Goal: Transaction & Acquisition: Purchase product/service

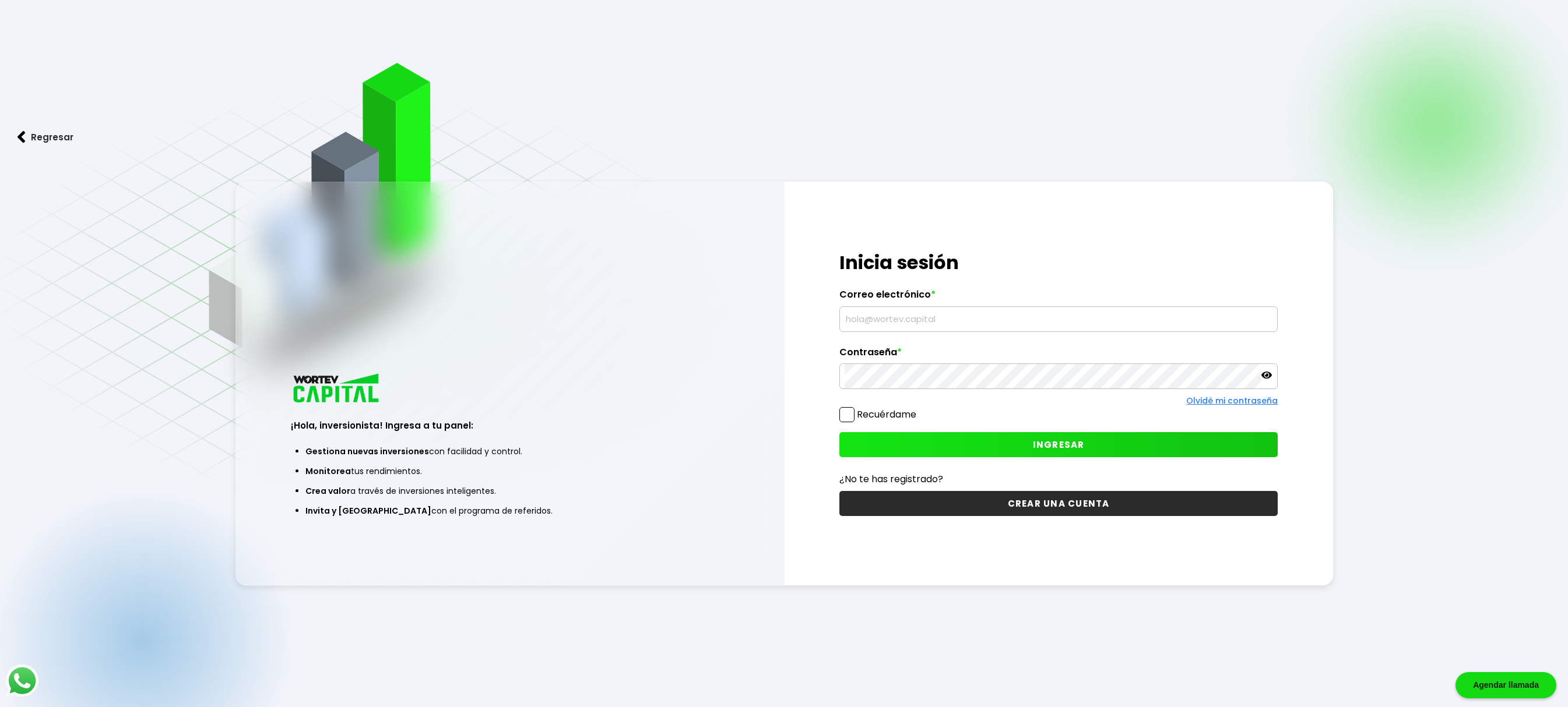
type input "[EMAIL_ADDRESS][DOMAIN_NAME]"
click at [1052, 443] on span "INGRESAR" at bounding box center [1059, 444] width 52 height 12
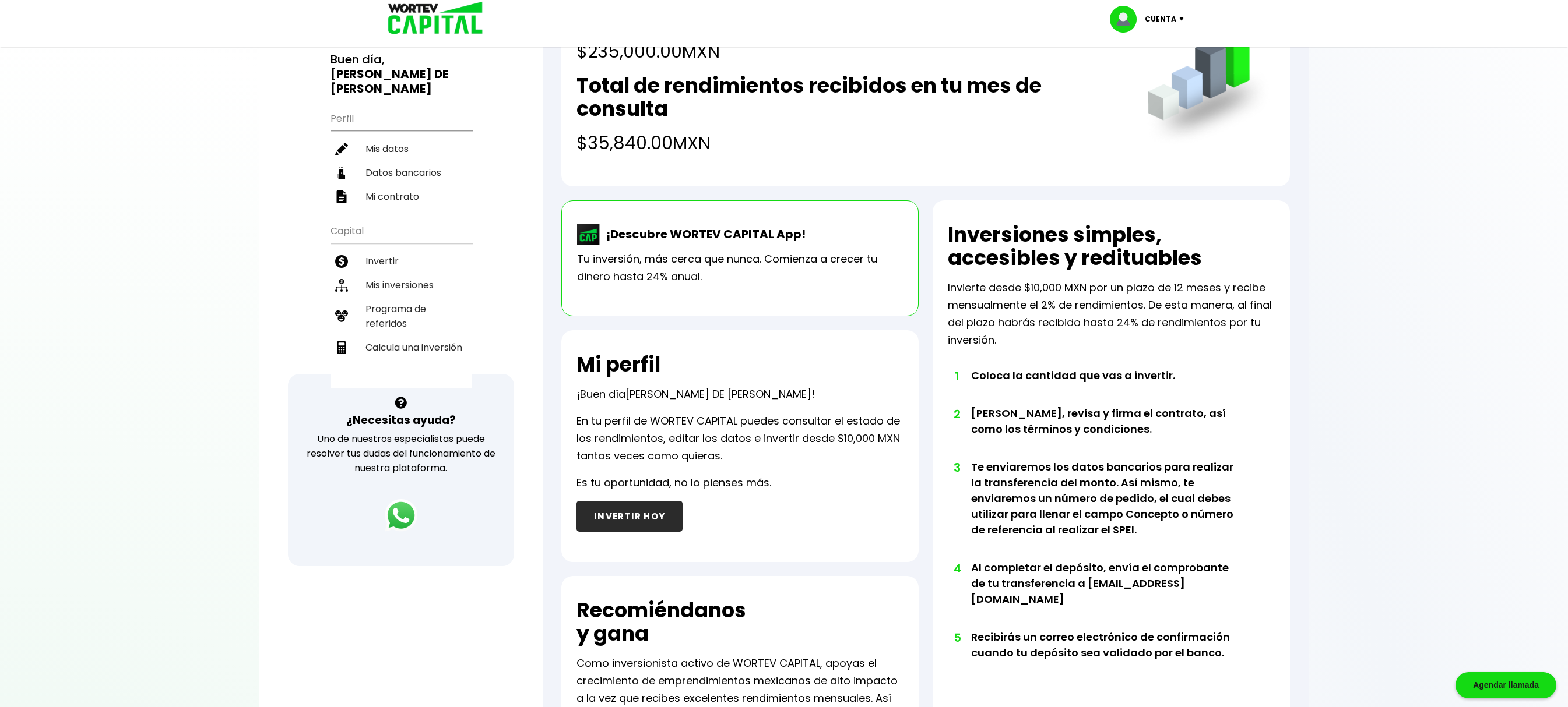
scroll to position [13, 0]
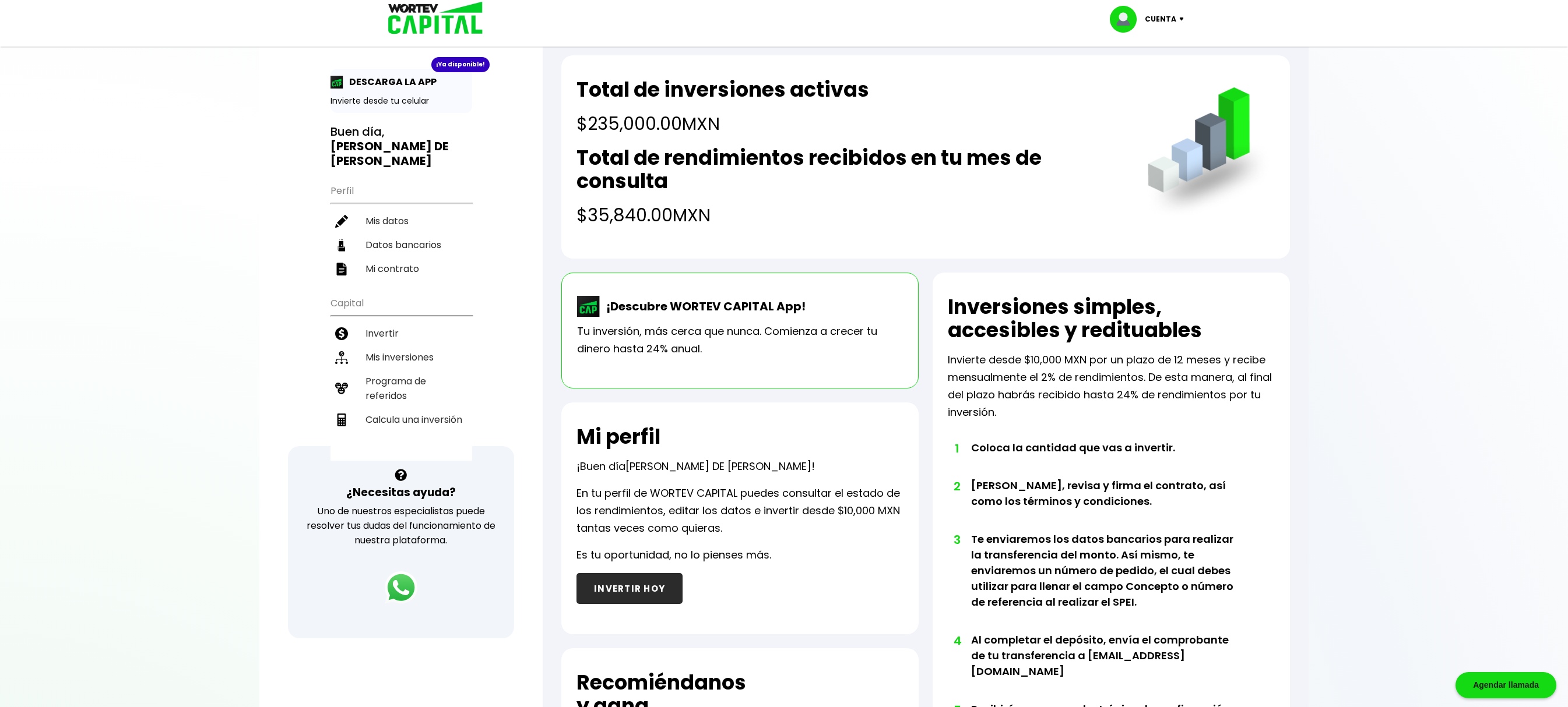
click at [616, 591] on button "INVERTIR HOY" at bounding box center [629, 588] width 106 height 31
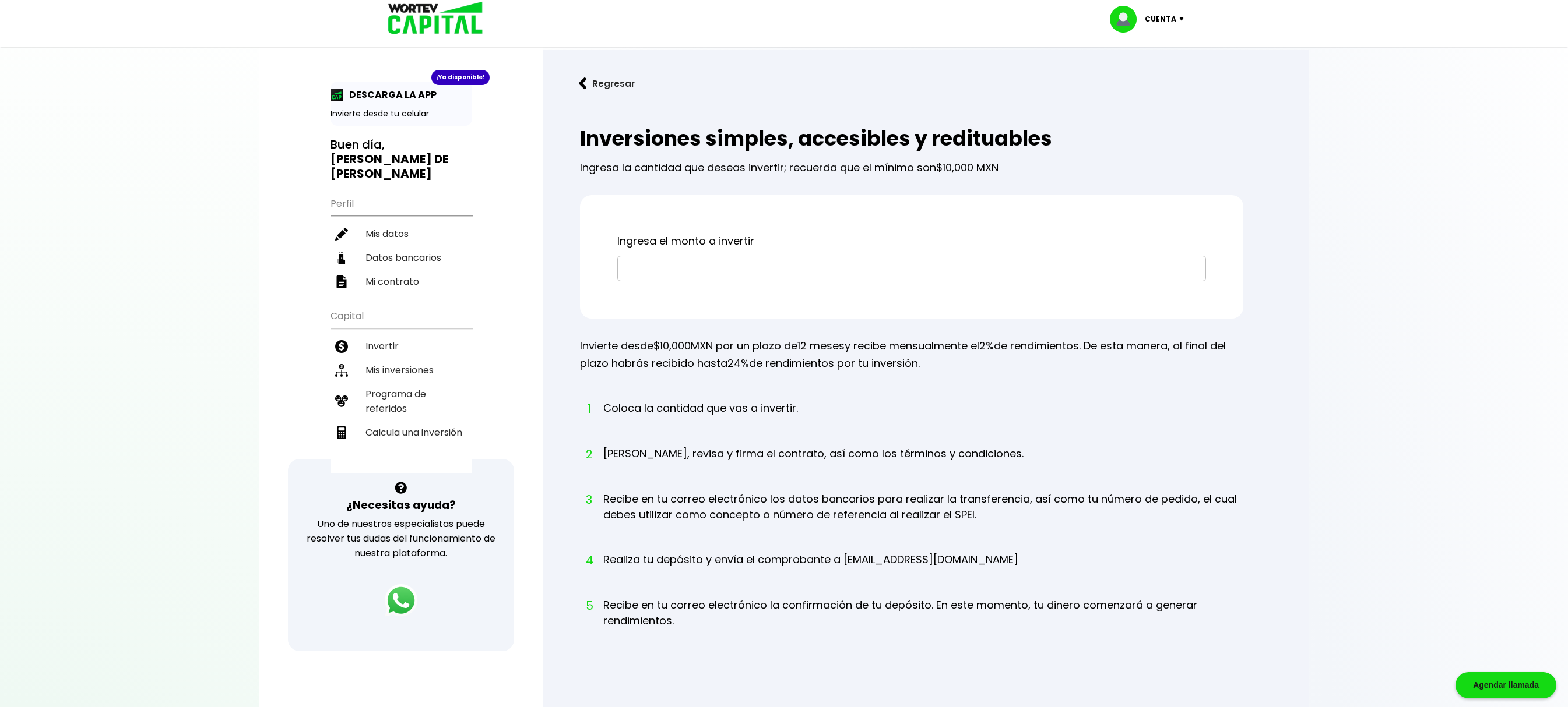
click at [654, 267] on input "text" at bounding box center [912, 268] width 578 height 24
type input "$10,000"
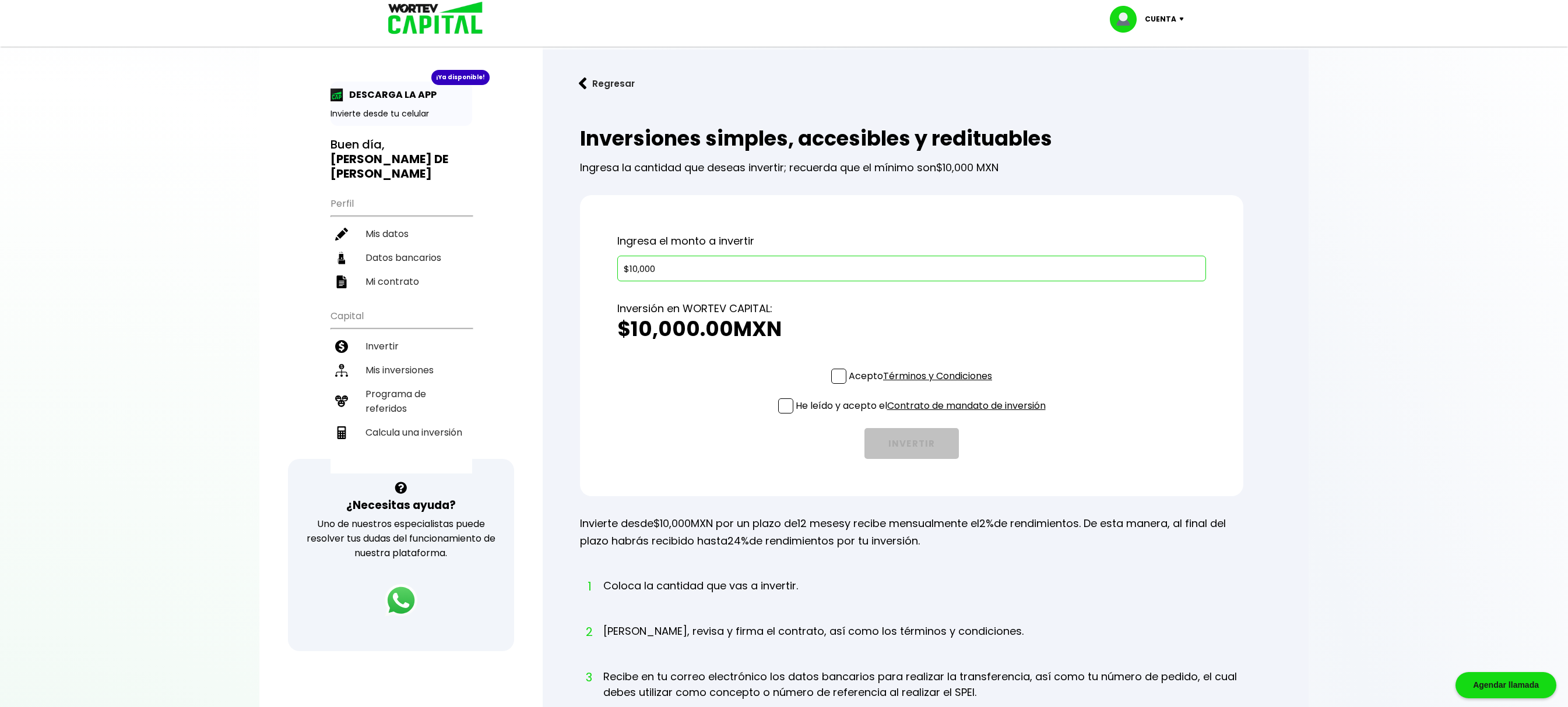
click at [840, 375] on span at bounding box center [838, 376] width 15 height 15
click at [923, 385] on input "Acepto Términos y Condiciones" at bounding box center [923, 385] width 0 height 0
click at [778, 409] on span at bounding box center [785, 405] width 15 height 15
click at [923, 415] on input "He leído y acepto el Contrato de mandato de inversión" at bounding box center [923, 415] width 0 height 0
click at [903, 445] on button "INVERTIR" at bounding box center [912, 443] width 95 height 31
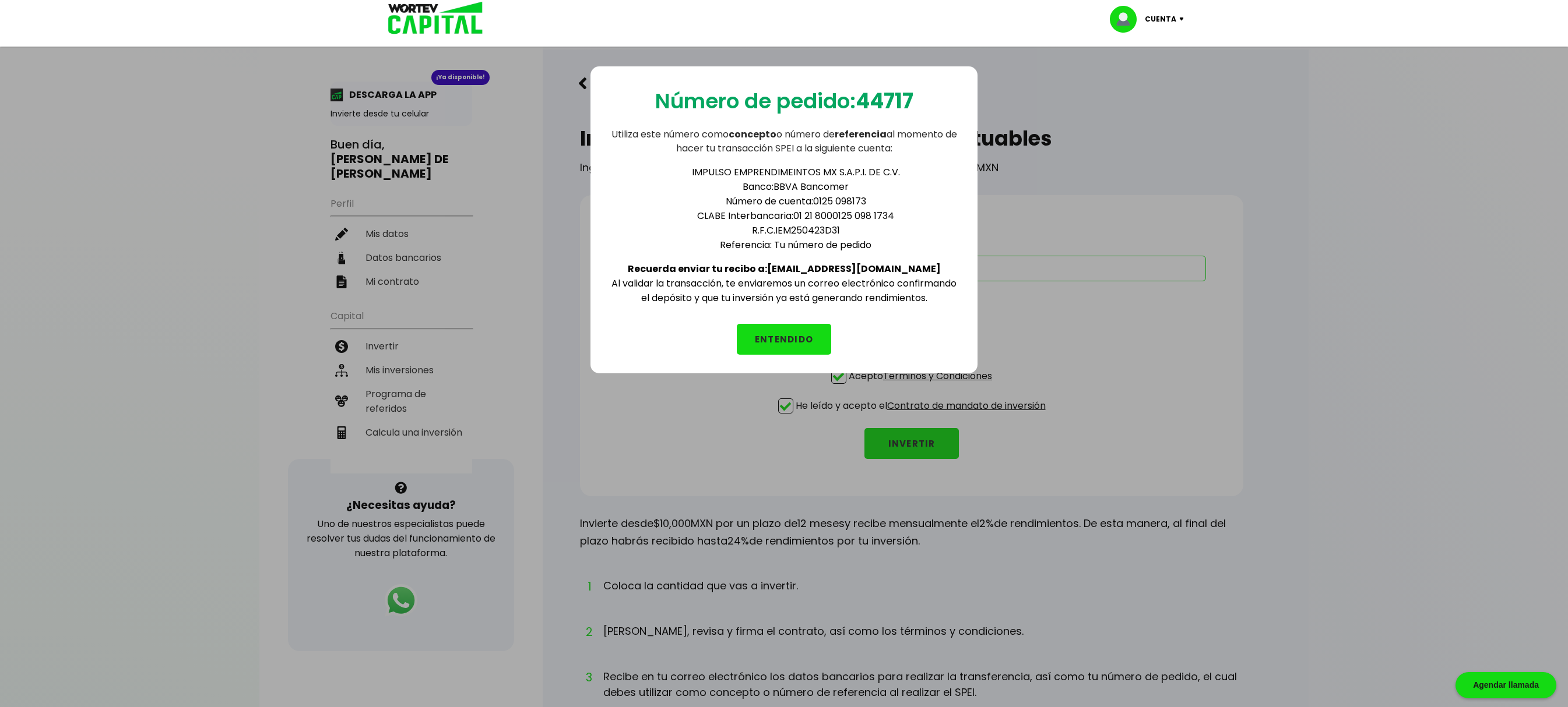
click at [770, 328] on button "ENTENDIDO" at bounding box center [784, 339] width 95 height 31
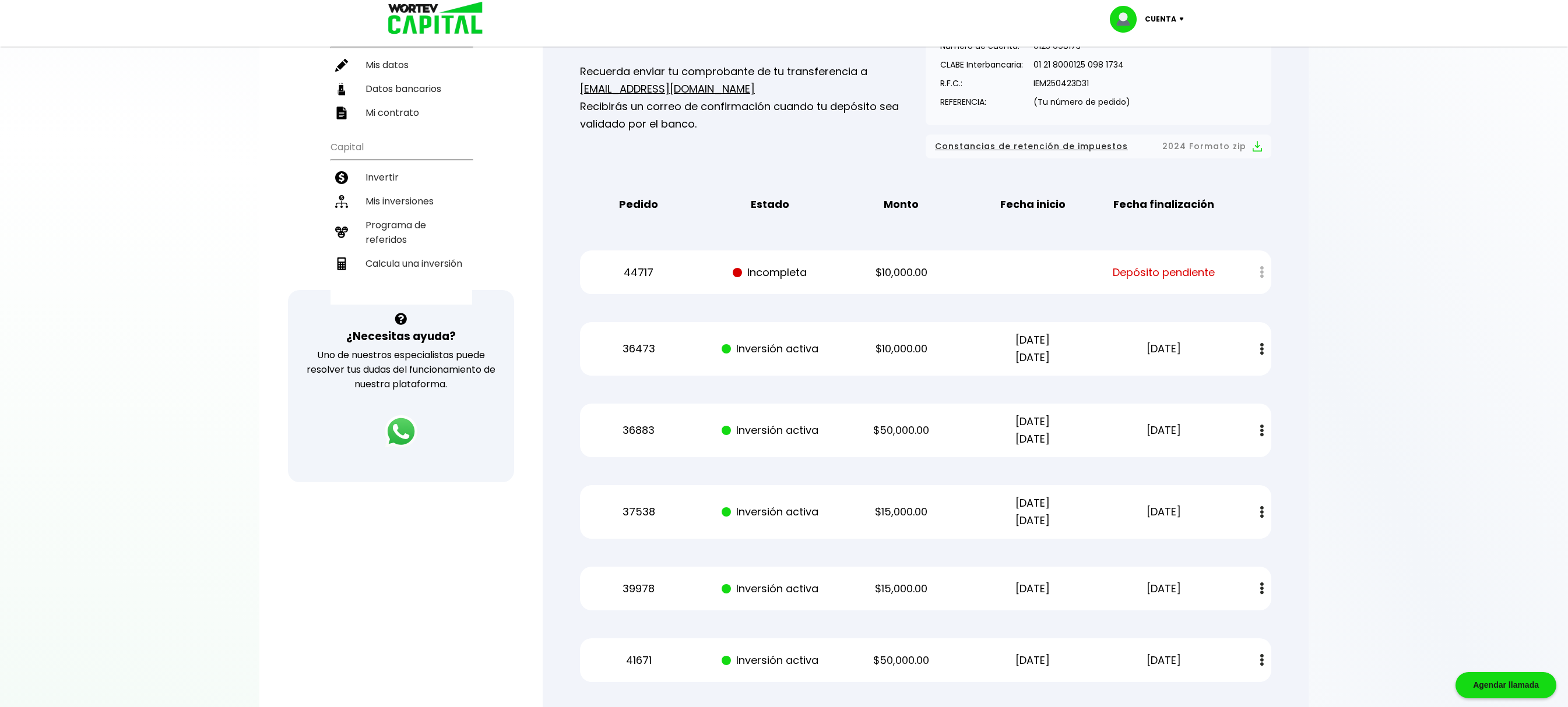
scroll to position [117, 0]
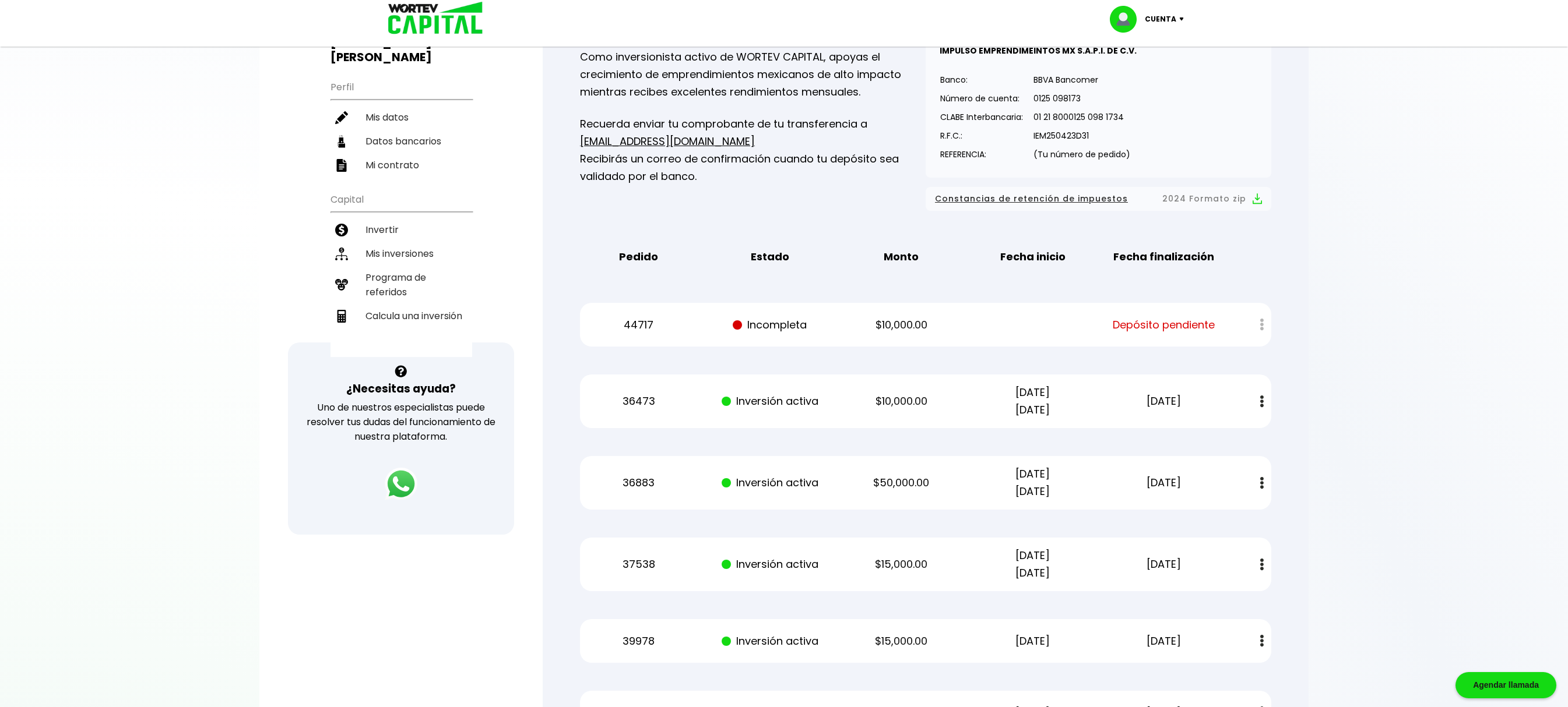
click at [1254, 400] on button at bounding box center [1263, 401] width 17 height 25
click at [1235, 434] on img at bounding box center [1238, 433] width 9 height 11
click at [1263, 482] on img at bounding box center [1263, 482] width 4 height 12
click at [1239, 513] on img at bounding box center [1238, 515] width 9 height 11
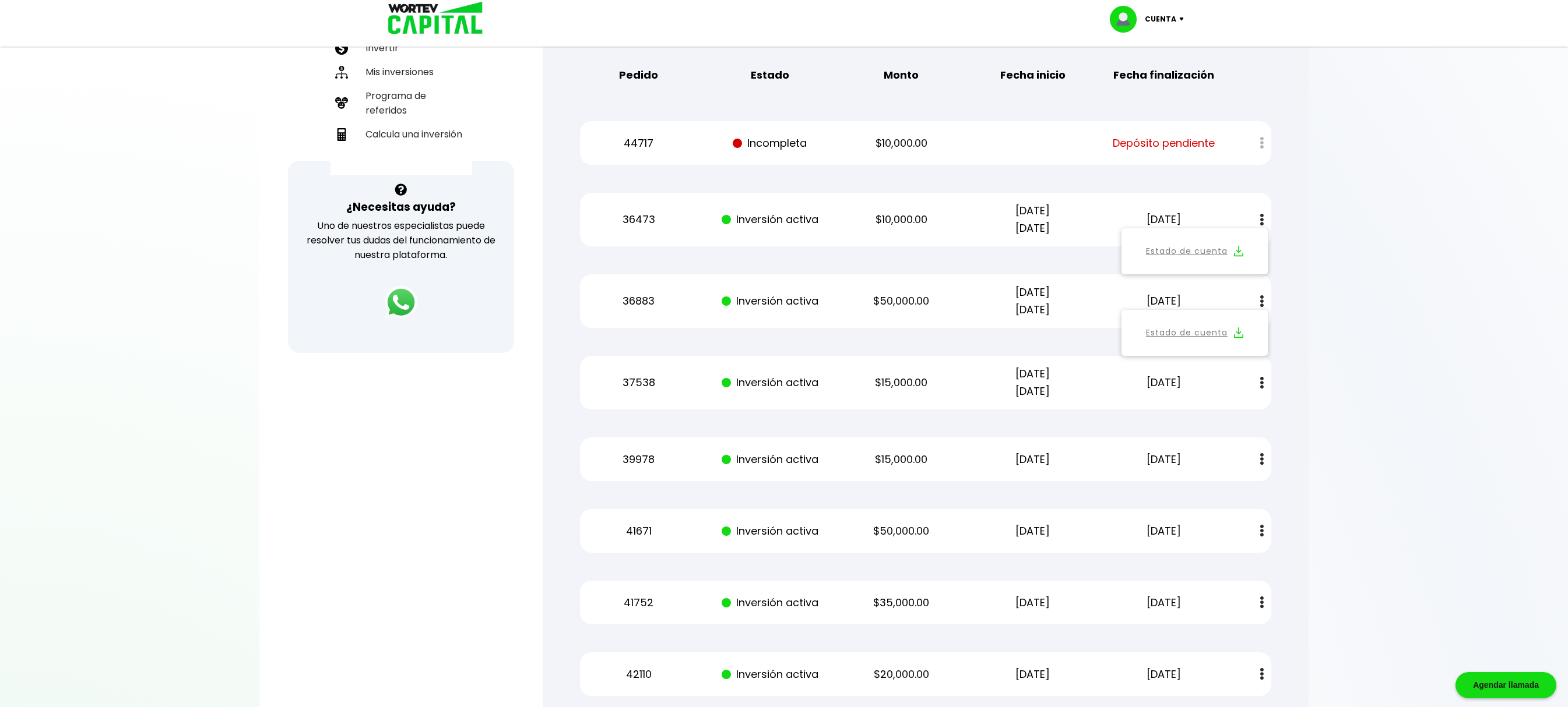
scroll to position [350, 0]
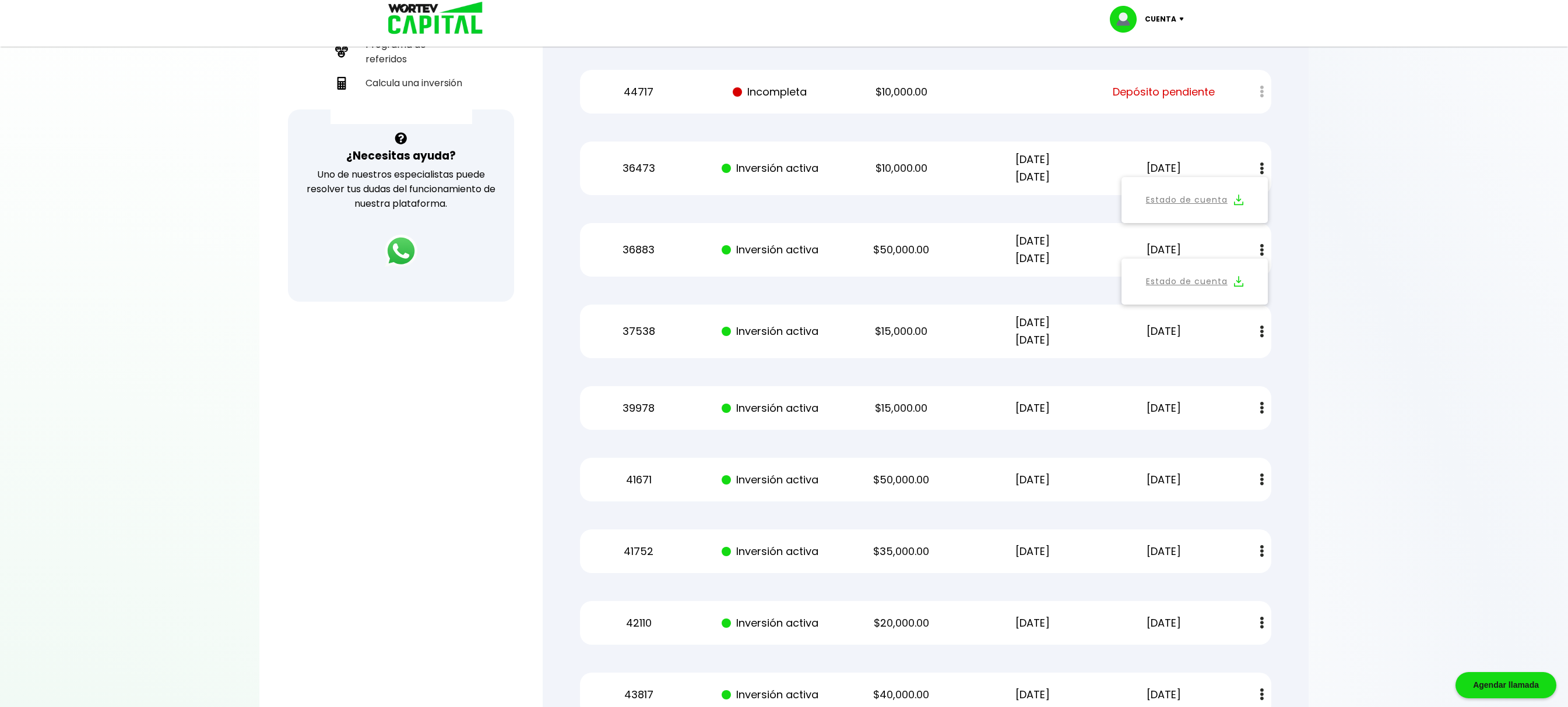
click at [1258, 410] on button at bounding box center [1263, 407] width 17 height 25
click at [1234, 439] on img at bounding box center [1238, 440] width 9 height 11
click at [1261, 477] on img at bounding box center [1263, 479] width 4 height 12
click at [1213, 515] on link "Estado de cuenta" at bounding box center [1186, 511] width 82 height 15
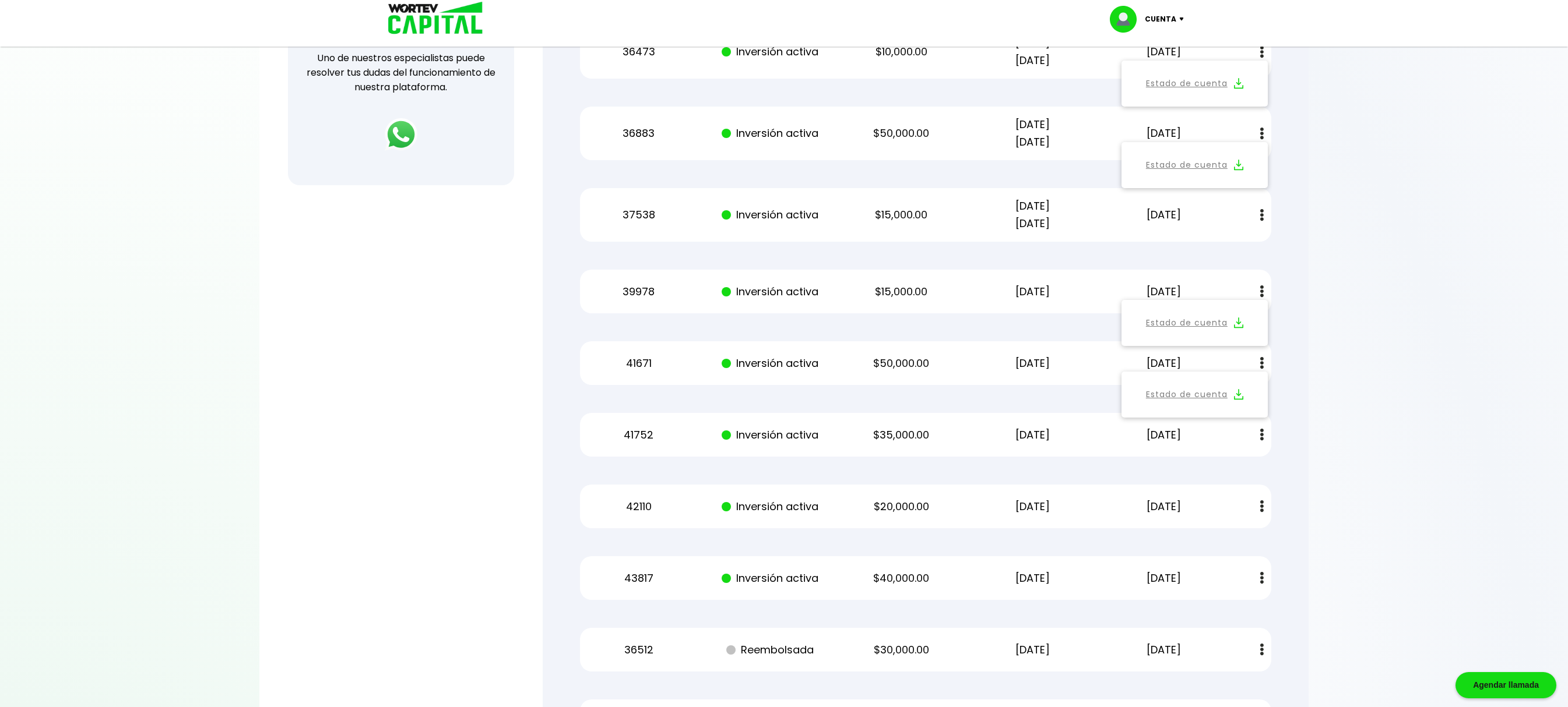
click at [1263, 505] on img at bounding box center [1263, 506] width 4 height 12
click at [1236, 533] on img at bounding box center [1238, 538] width 9 height 11
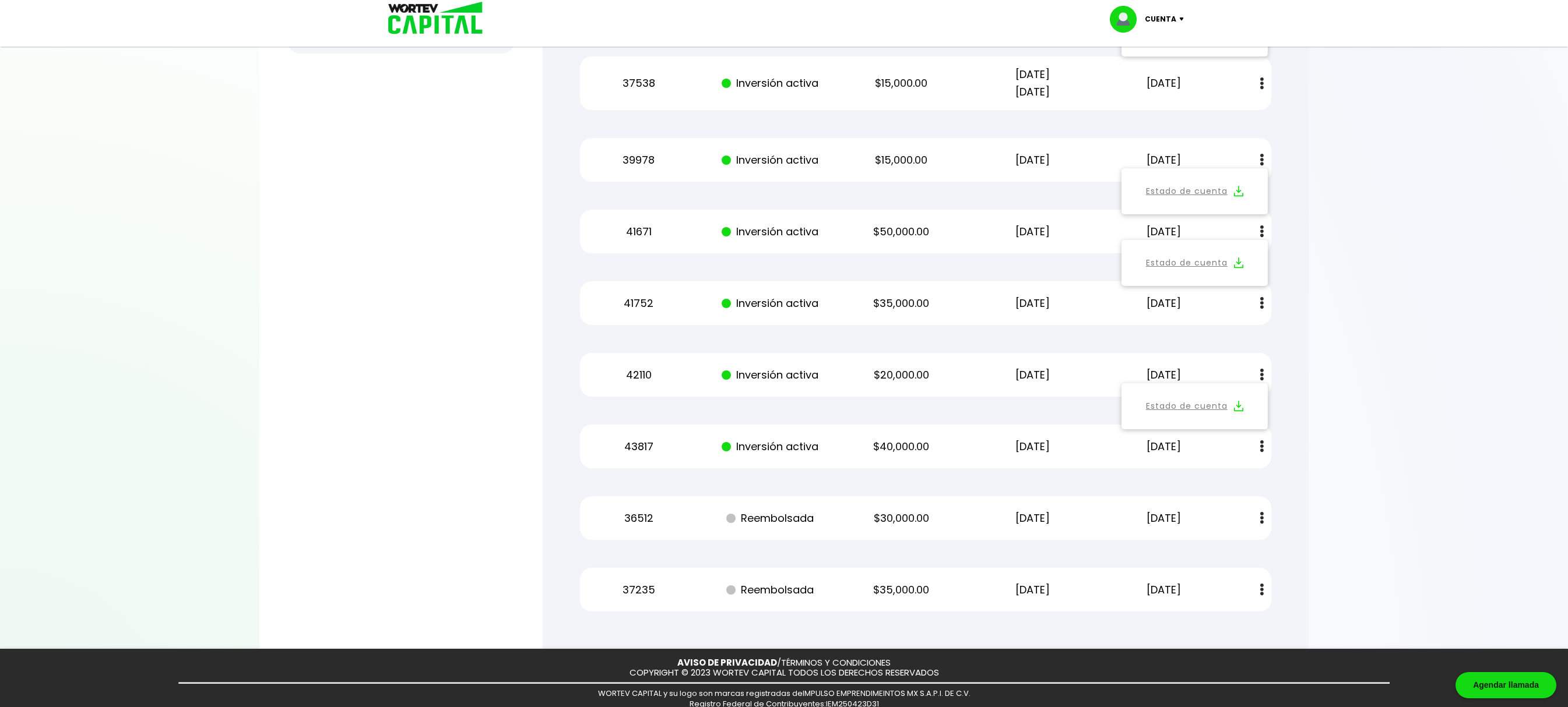
scroll to position [629, 0]
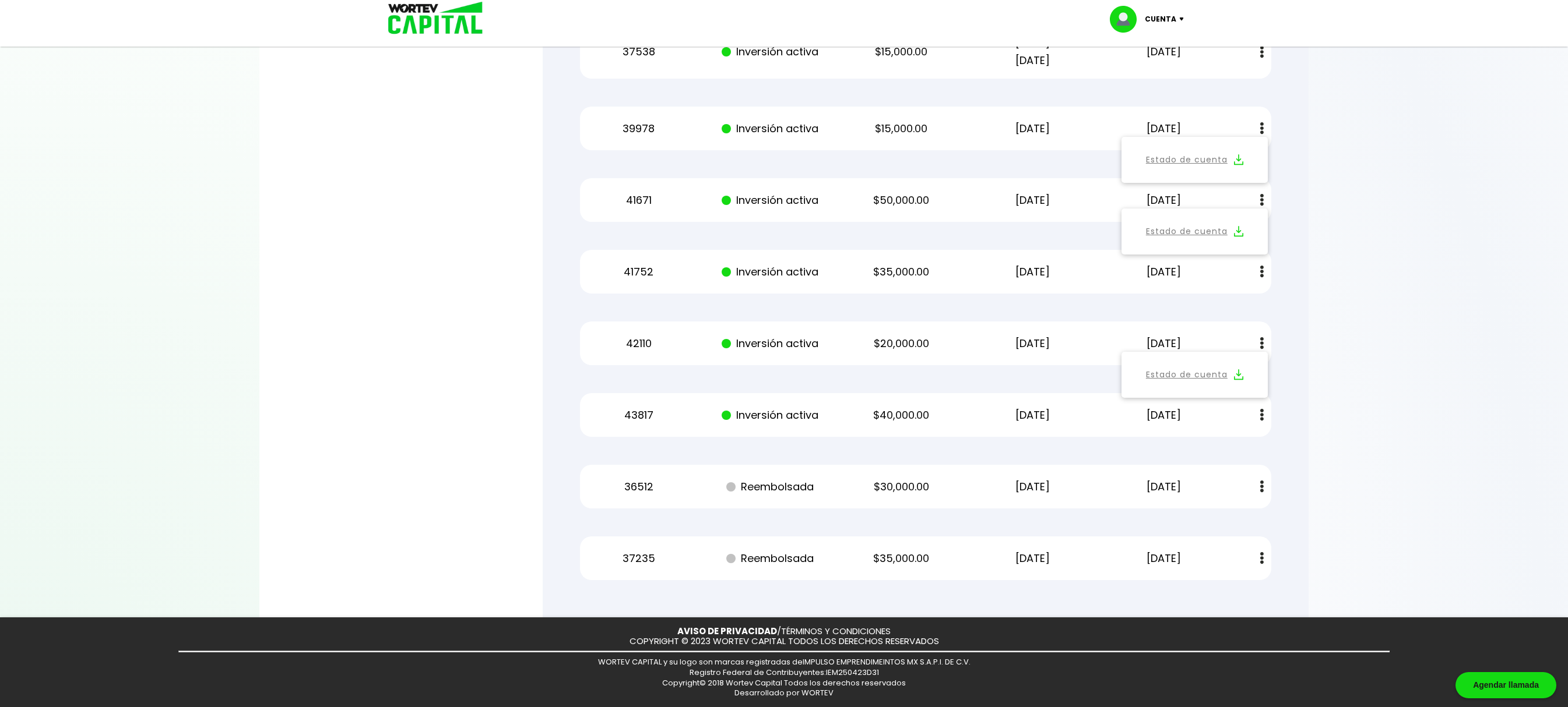
click at [1262, 414] on img at bounding box center [1263, 415] width 4 height 12
click at [1237, 446] on img at bounding box center [1238, 446] width 9 height 11
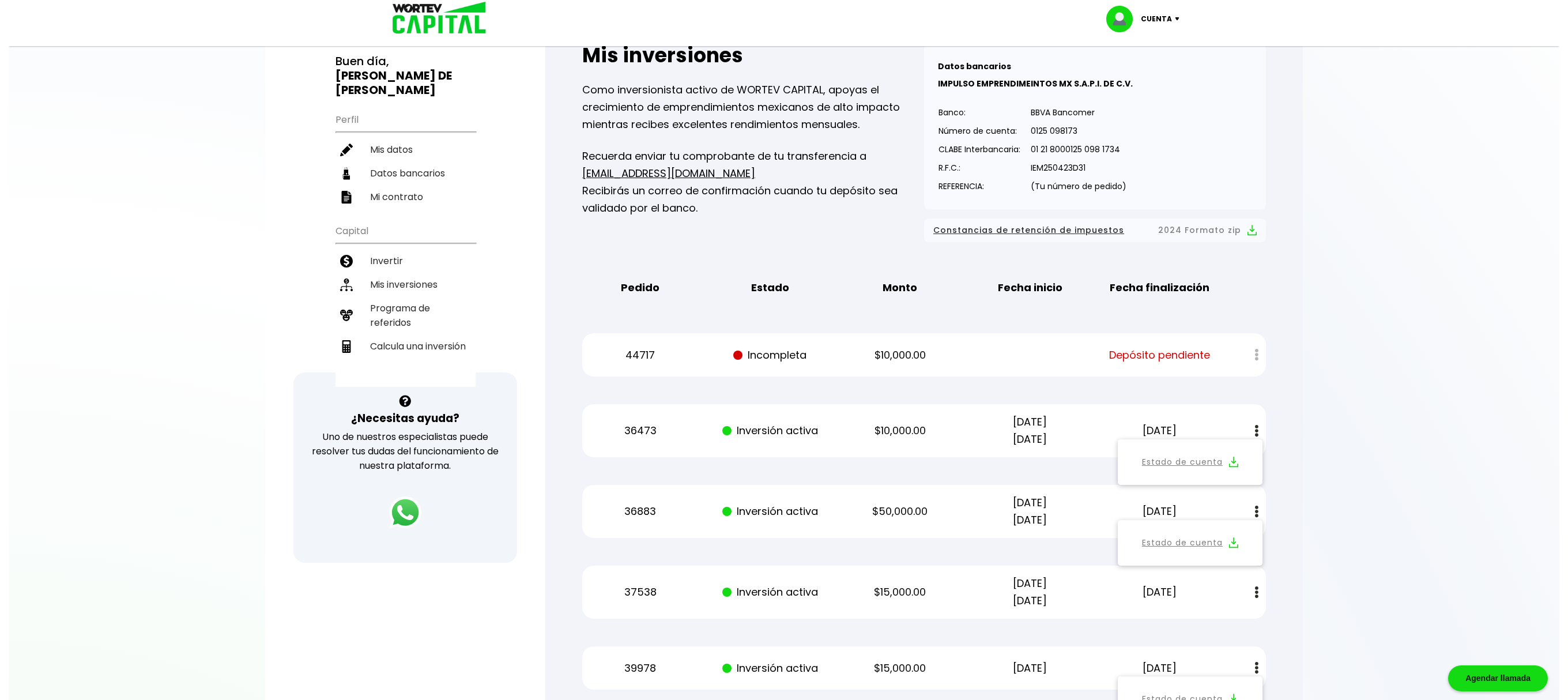
scroll to position [0, 0]
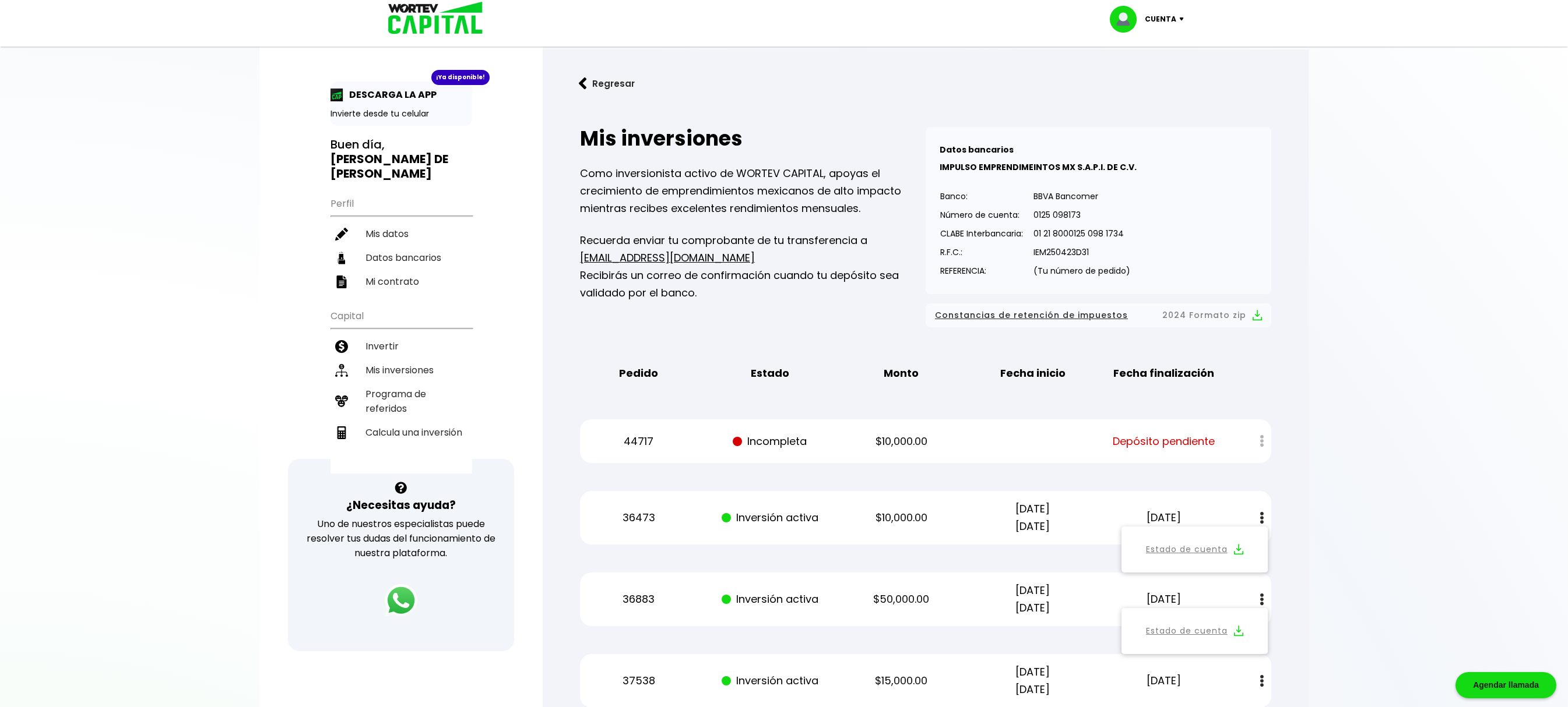
click at [1181, 19] on img at bounding box center [1184, 19] width 16 height 4
click at [1144, 76] on li "Cerrar sesión" at bounding box center [1148, 78] width 93 height 24
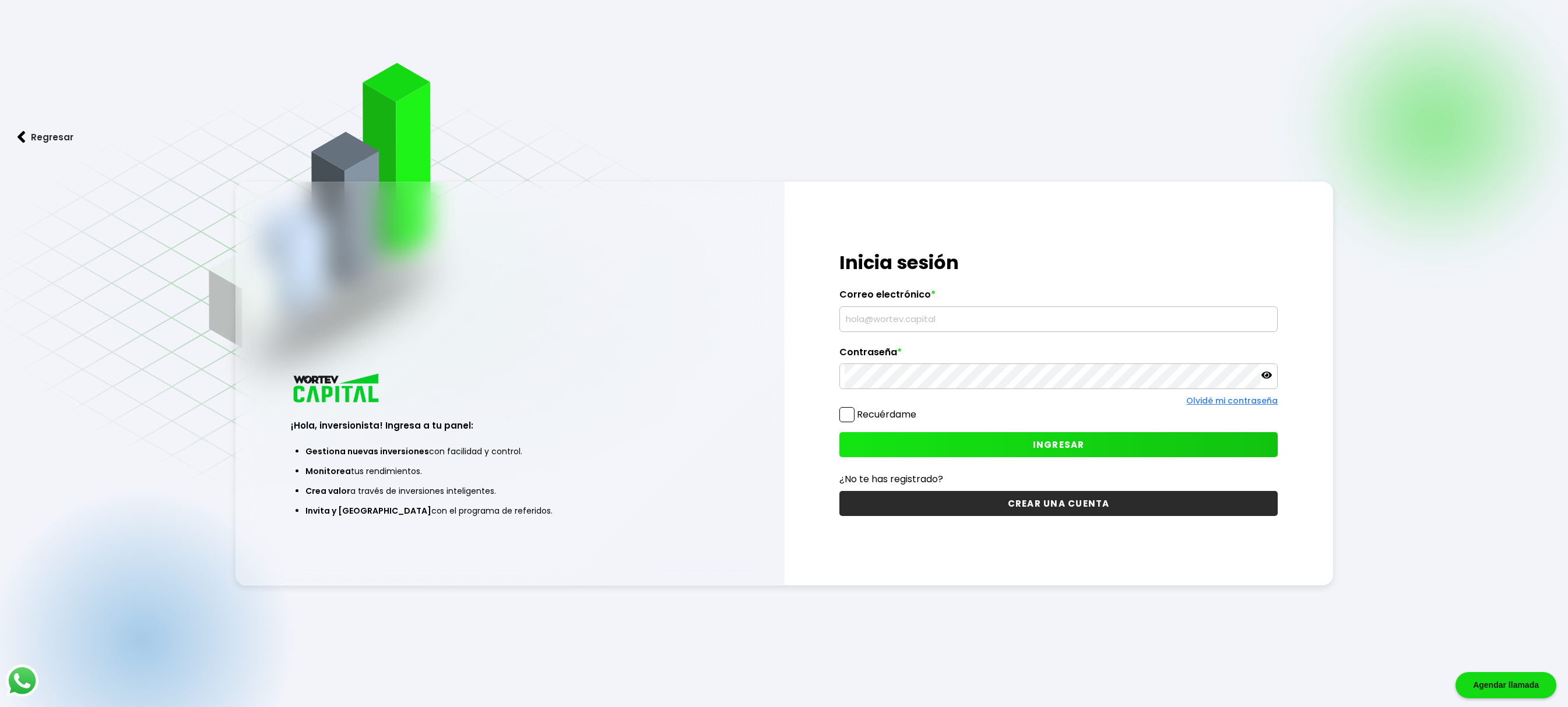
type input "[EMAIL_ADDRESS][DOMAIN_NAME]"
click at [1062, 443] on span "INGRESAR" at bounding box center [1059, 444] width 52 height 12
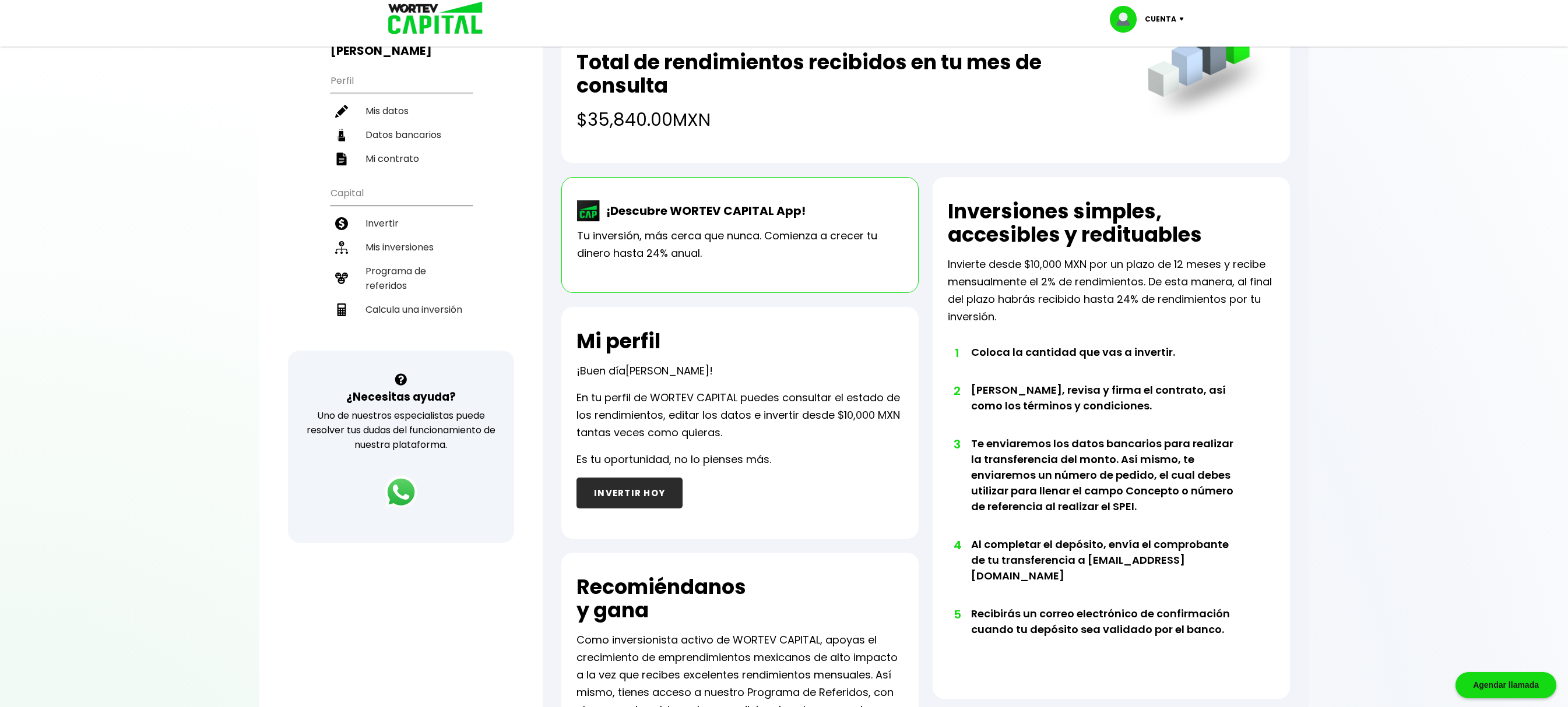
scroll to position [13, 0]
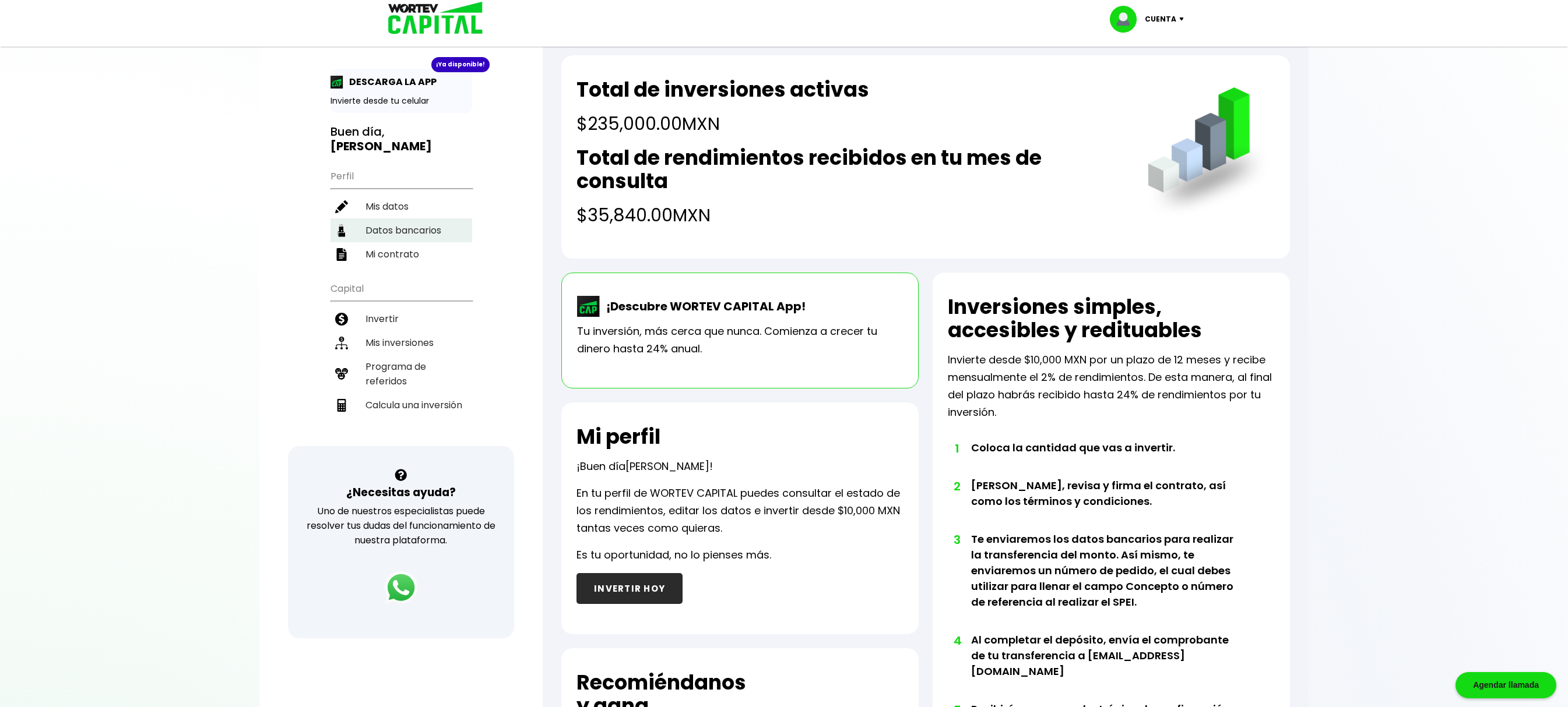
click at [391, 234] on li "Datos bancarios" at bounding box center [401, 230] width 142 height 24
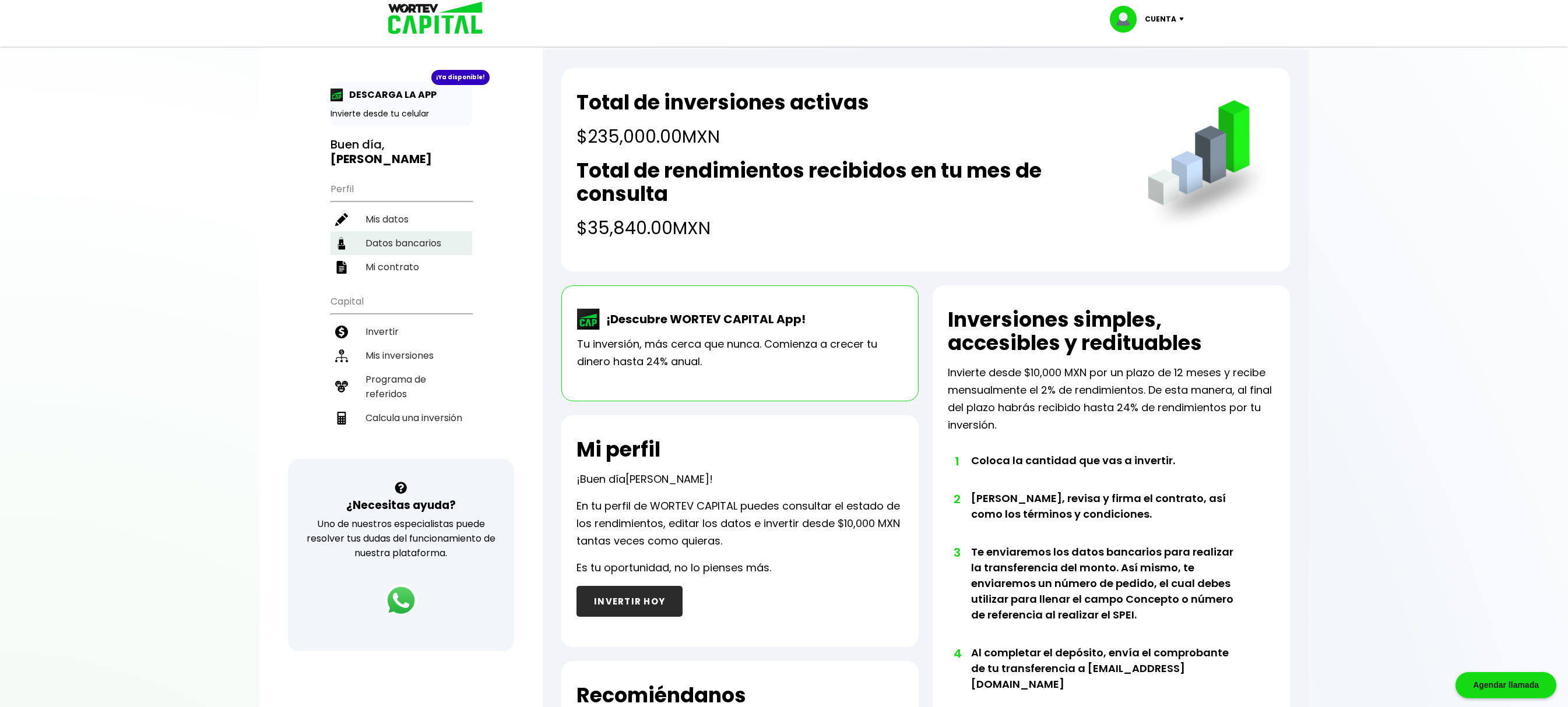
select select "Santander"
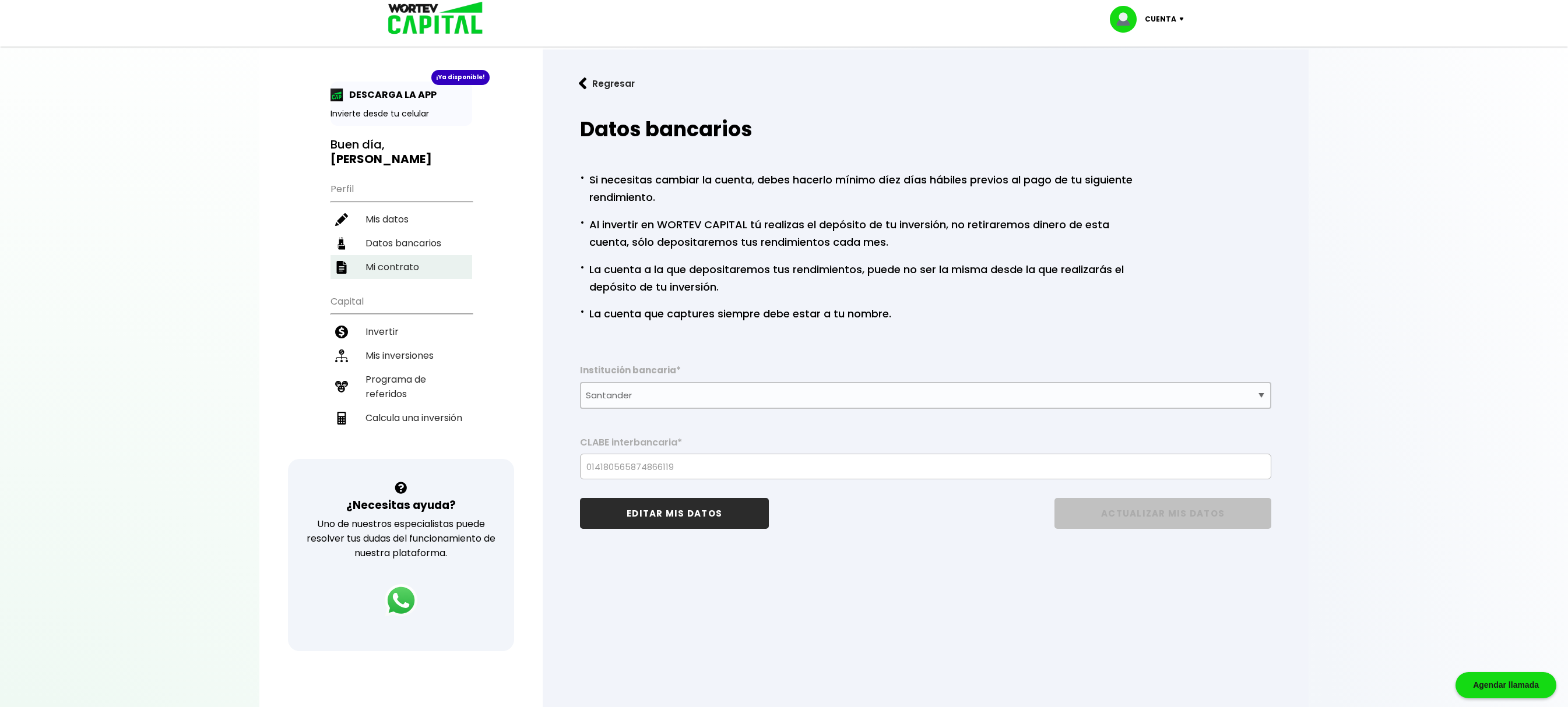
click at [379, 268] on li "Mi contrato" at bounding box center [401, 267] width 142 height 24
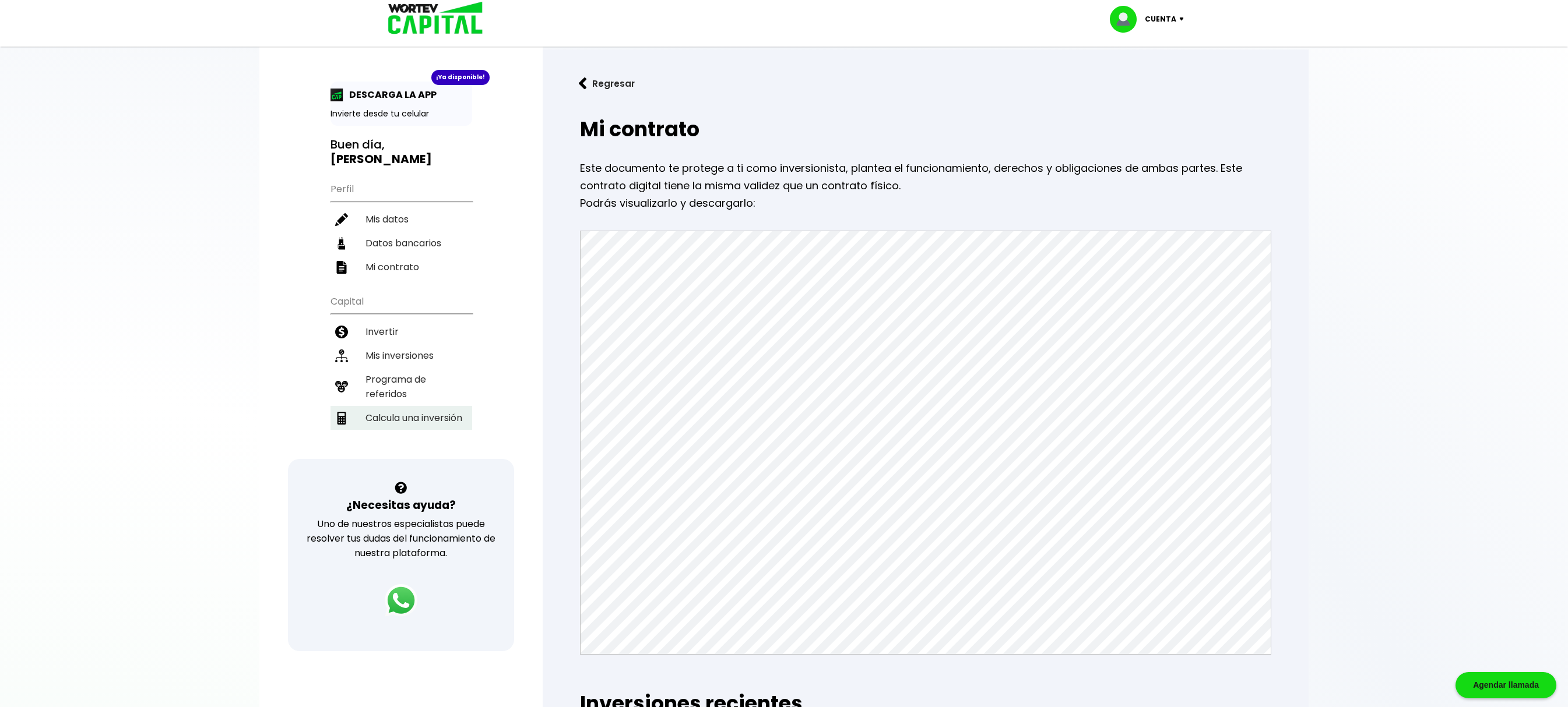
click at [418, 414] on li "Calcula una inversión" at bounding box center [401, 418] width 142 height 24
select select "1"
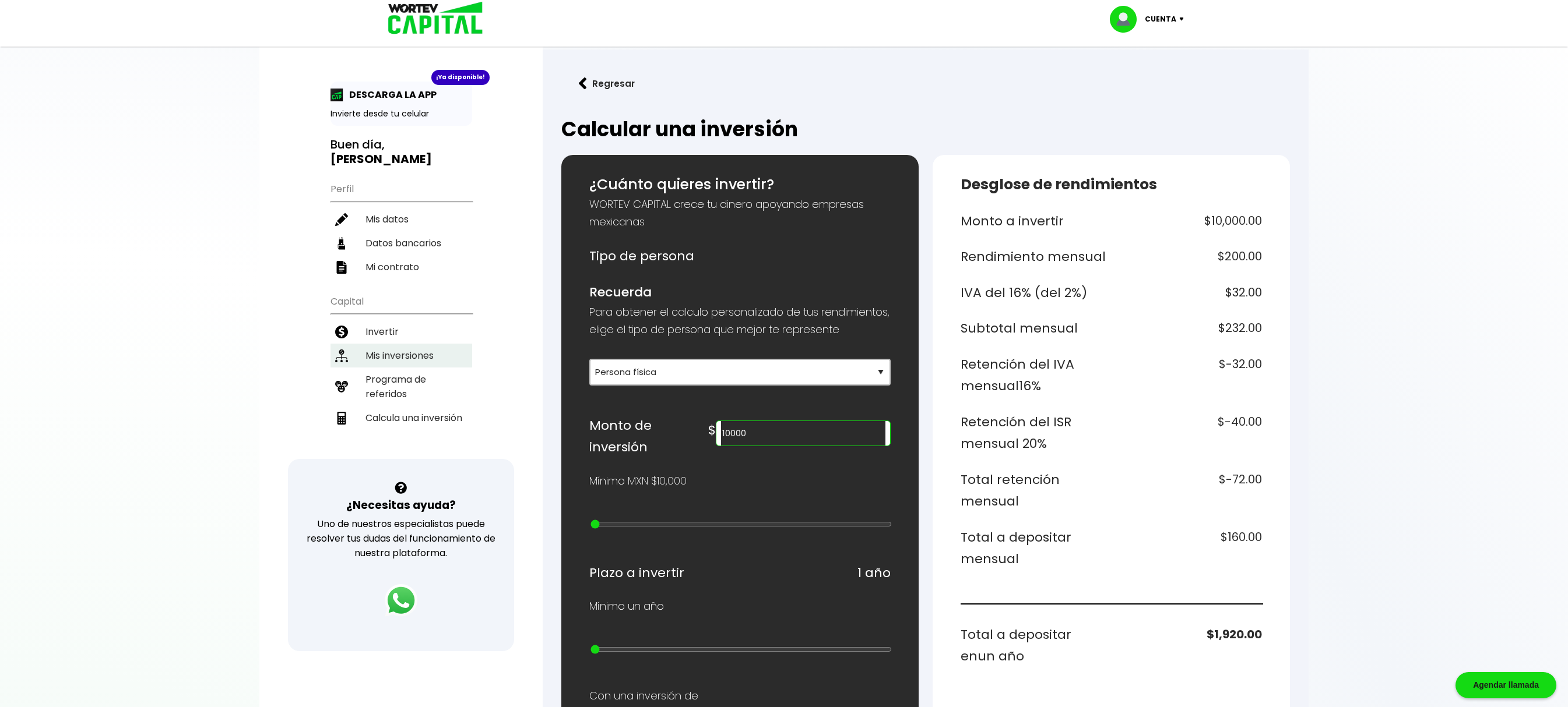
click at [451, 346] on li "Mis inversiones" at bounding box center [401, 355] width 142 height 24
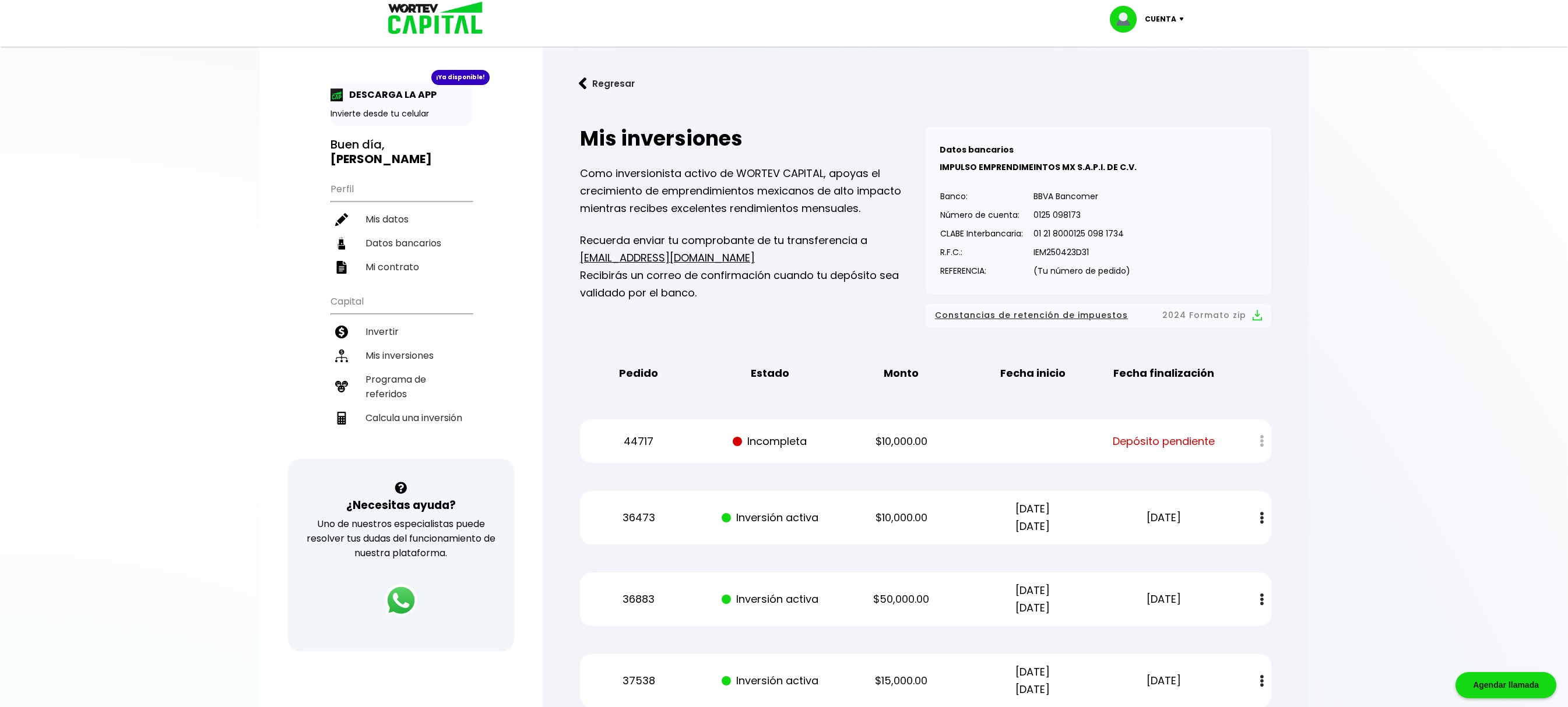
click at [1172, 17] on p "Cuenta" at bounding box center [1160, 19] width 32 height 18
click at [1135, 76] on li "Cerrar sesión" at bounding box center [1148, 78] width 93 height 24
